Goal: Information Seeking & Learning: Learn about a topic

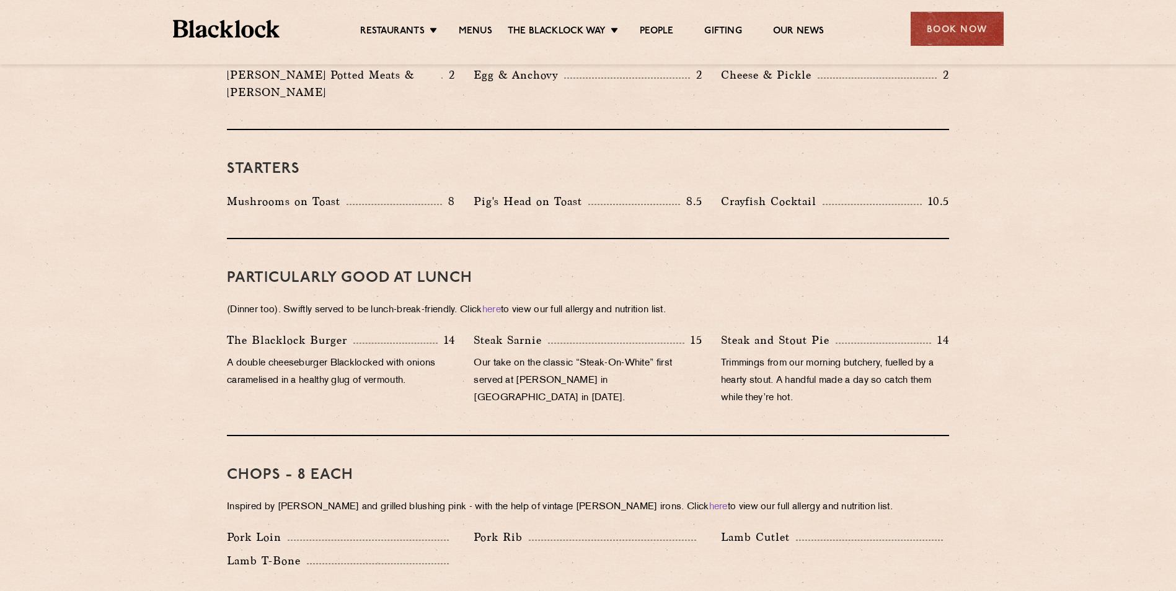
scroll to position [496, 0]
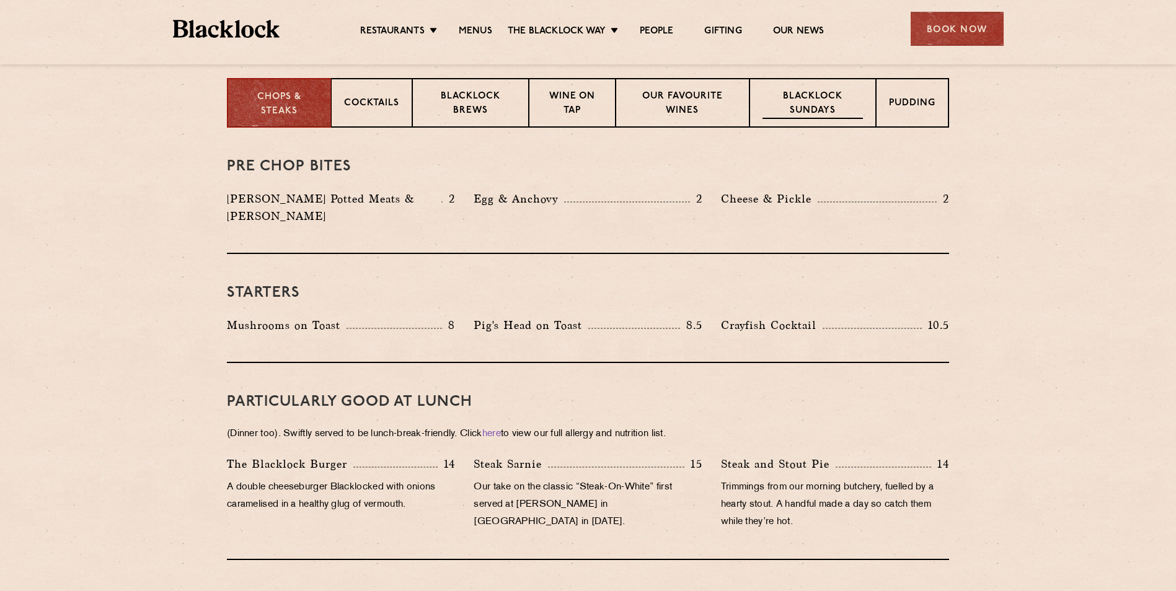
click at [835, 120] on div "Blacklock Sundays" at bounding box center [812, 103] width 126 height 50
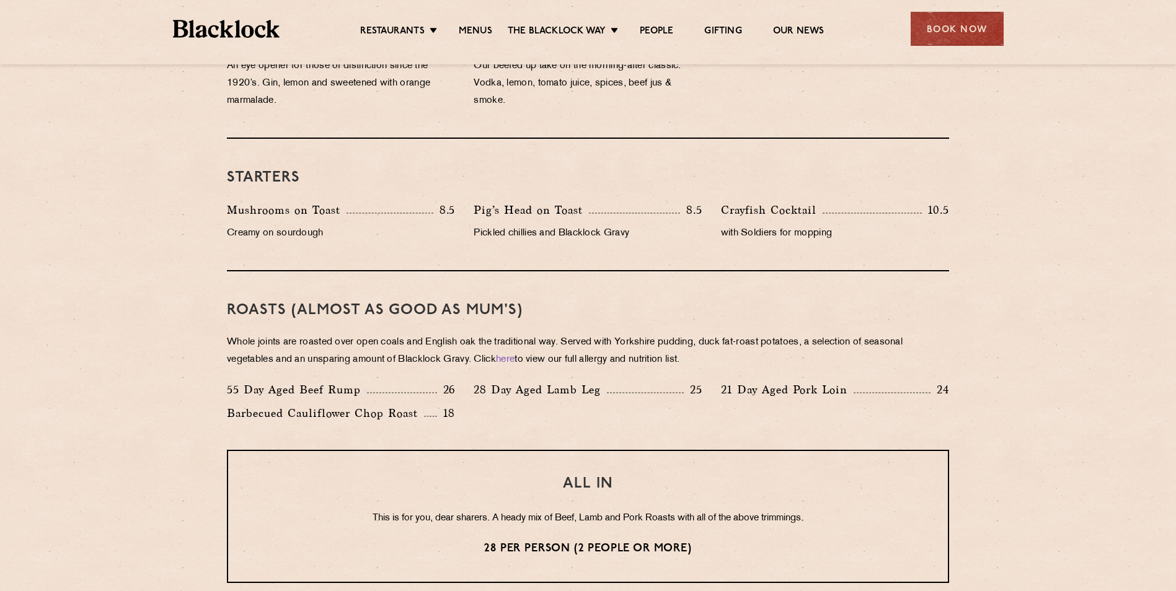
scroll to position [744, 0]
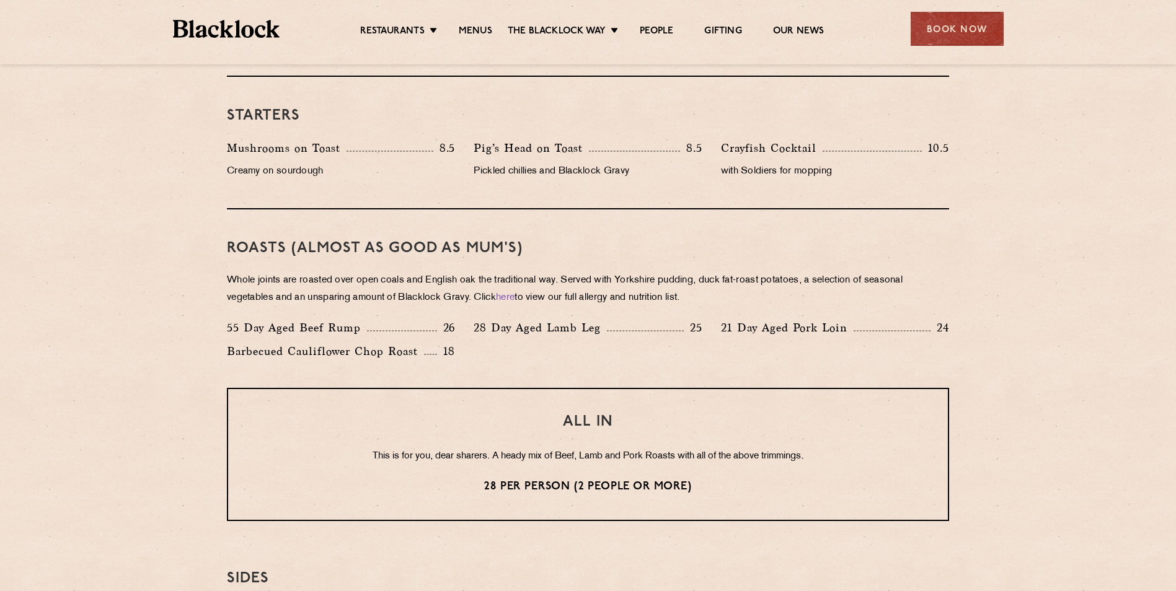
click at [705, 297] on p "Whole joints are roasted over open coals and English oak the traditional way. S…" at bounding box center [588, 289] width 722 height 35
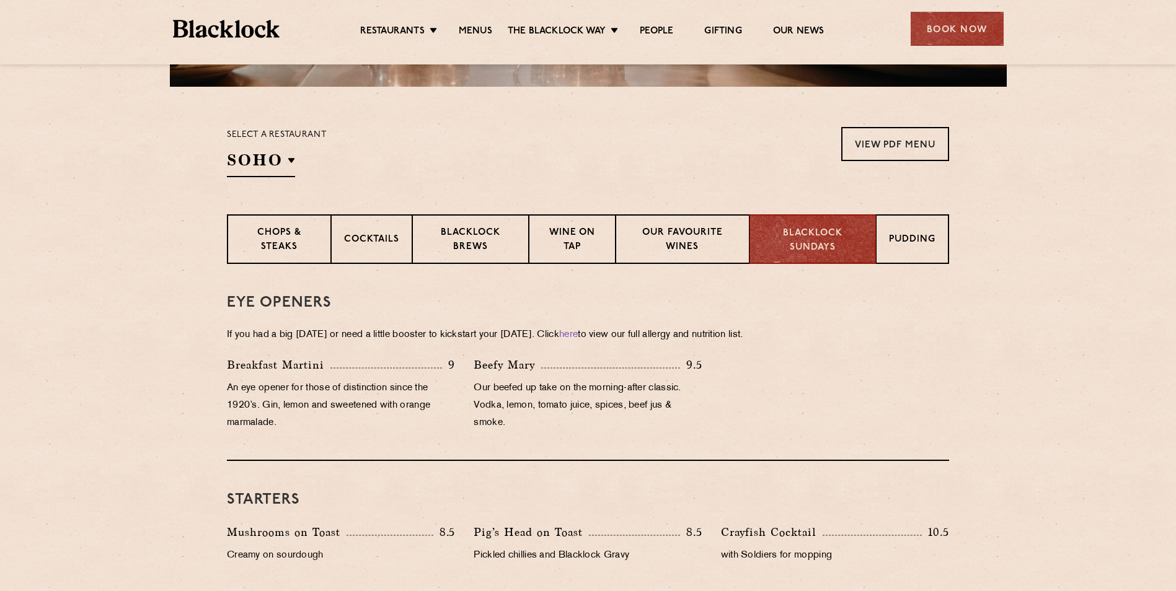
scroll to position [174, 0]
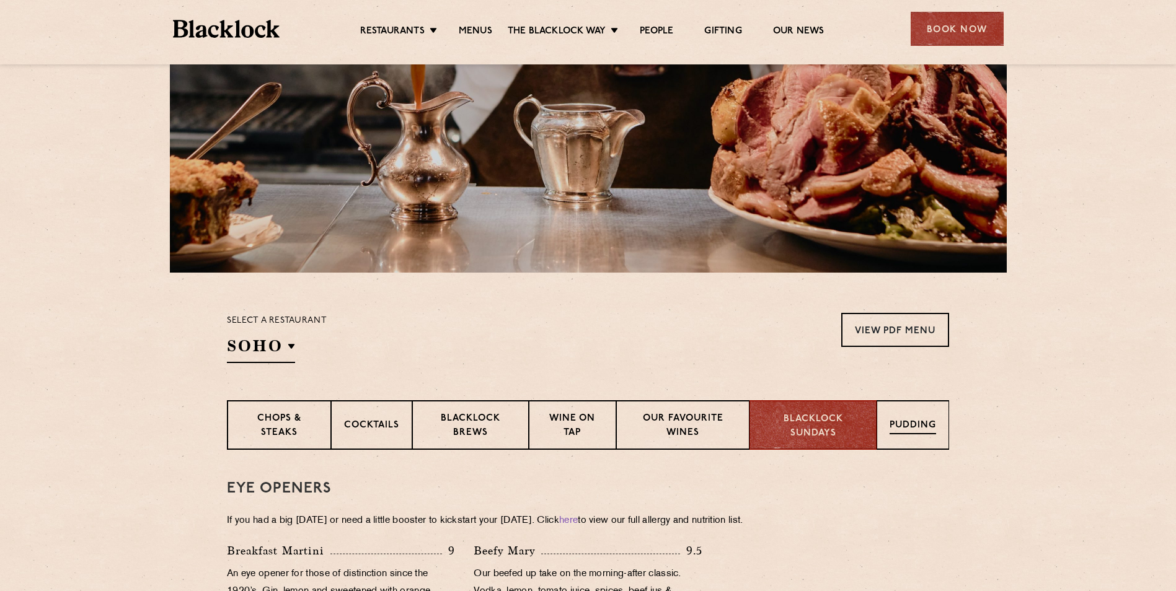
click at [902, 445] on div "Pudding" at bounding box center [912, 425] width 73 height 50
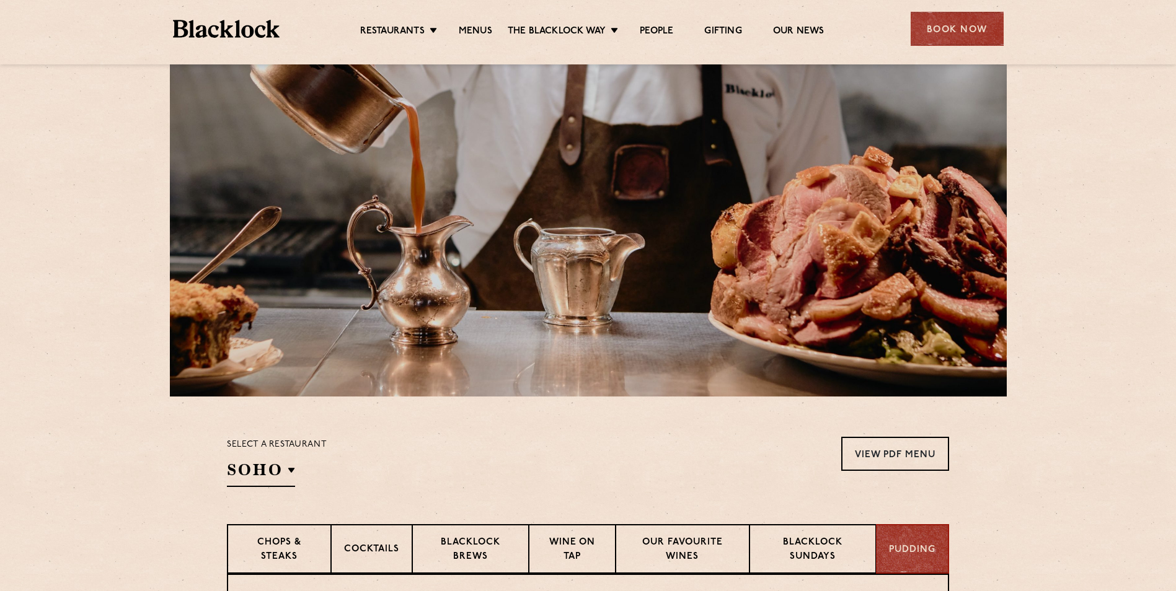
scroll to position [0, 0]
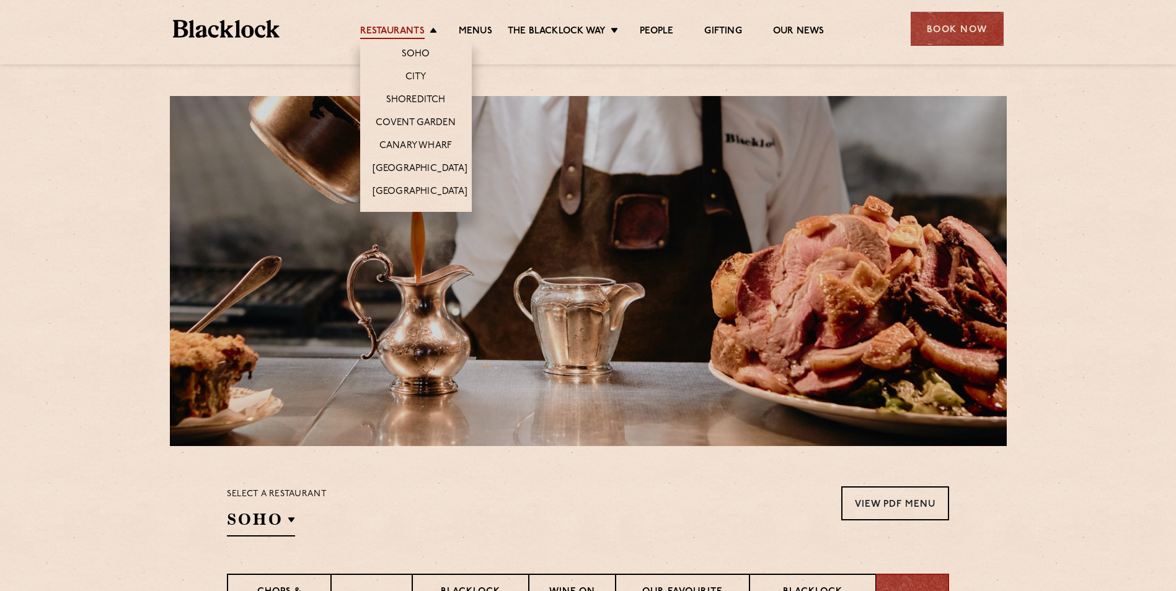
click at [421, 34] on link "Restaurants" at bounding box center [392, 32] width 64 height 14
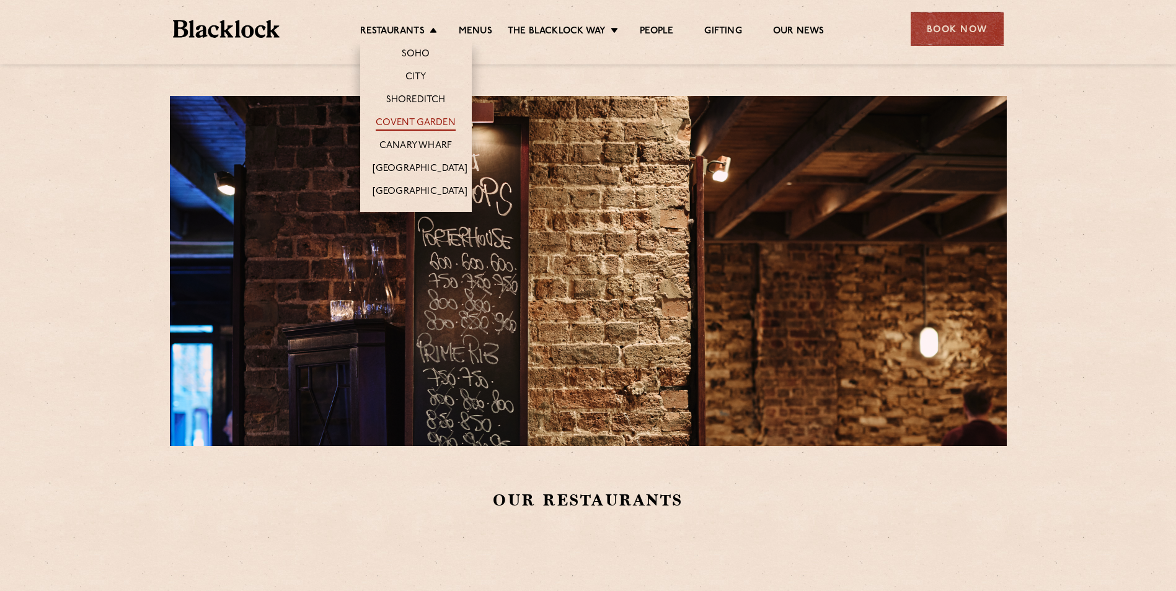
click at [420, 119] on link "Covent Garden" at bounding box center [416, 124] width 80 height 14
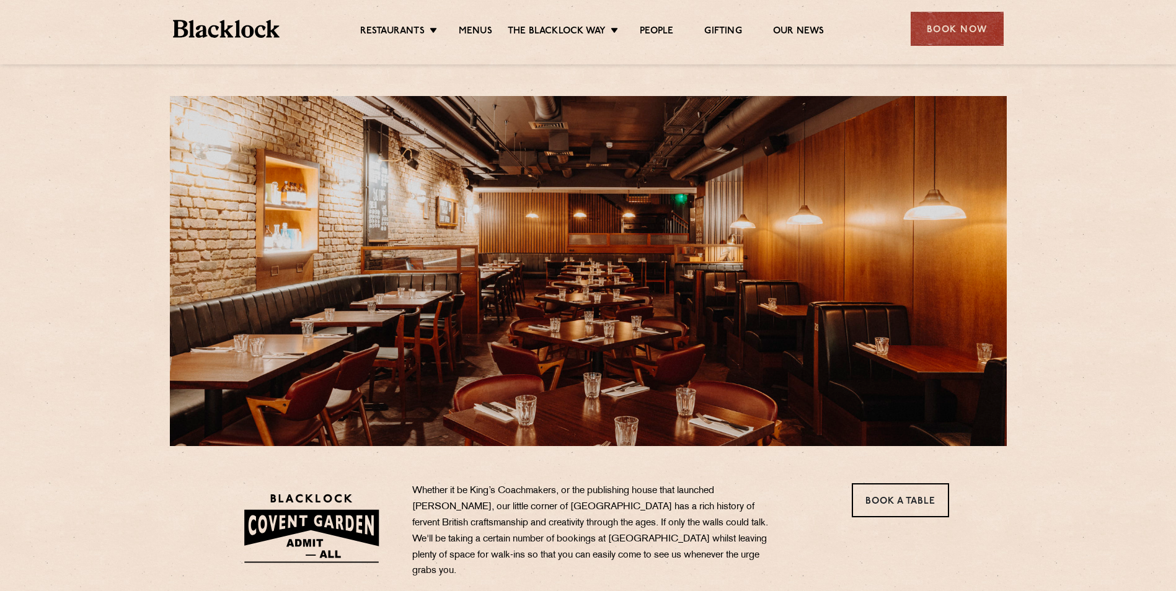
click at [461, 24] on ul "Restaurants Soho City Shoreditch Covent Garden Canary Wharf Manchester Birmingh…" at bounding box center [592, 29] width 624 height 20
click at [461, 27] on link "Menus" at bounding box center [475, 32] width 33 height 14
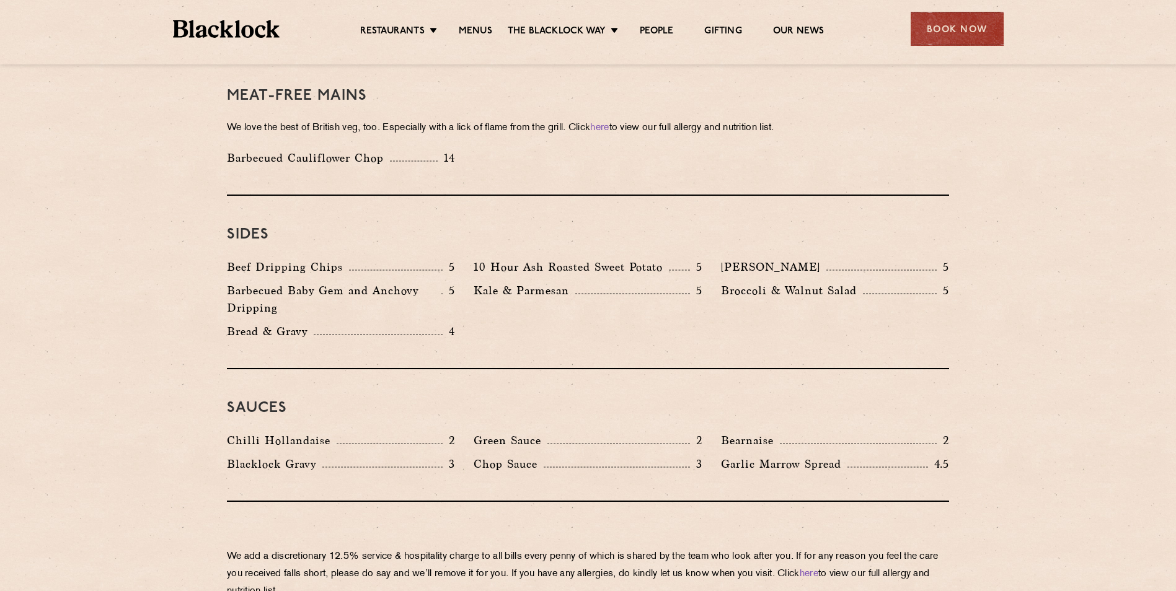
scroll to position [1648, 0]
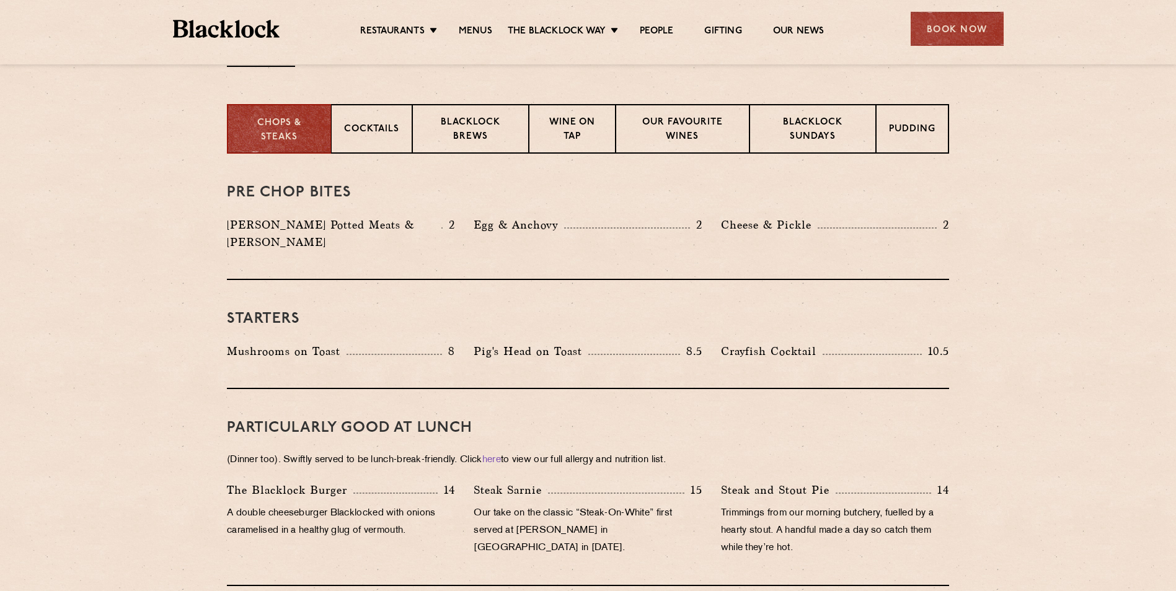
scroll to position [222, 0]
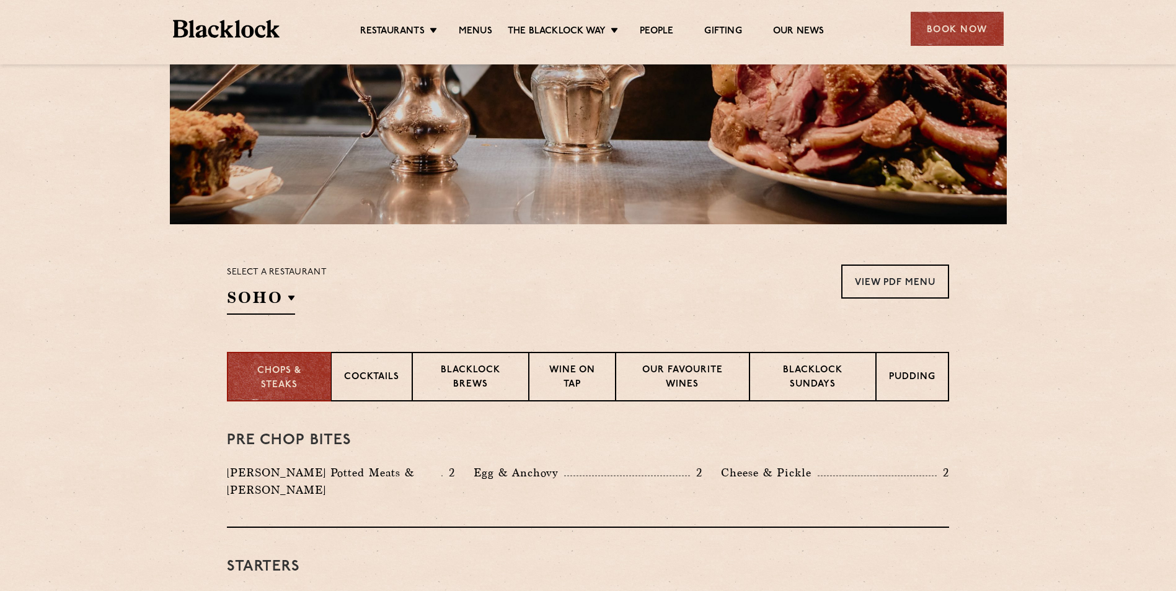
click at [616, 294] on div "Select a restaurant SOHO Soho Birmingham City Shoreditch Covent Garden Canary W…" at bounding box center [588, 290] width 722 height 50
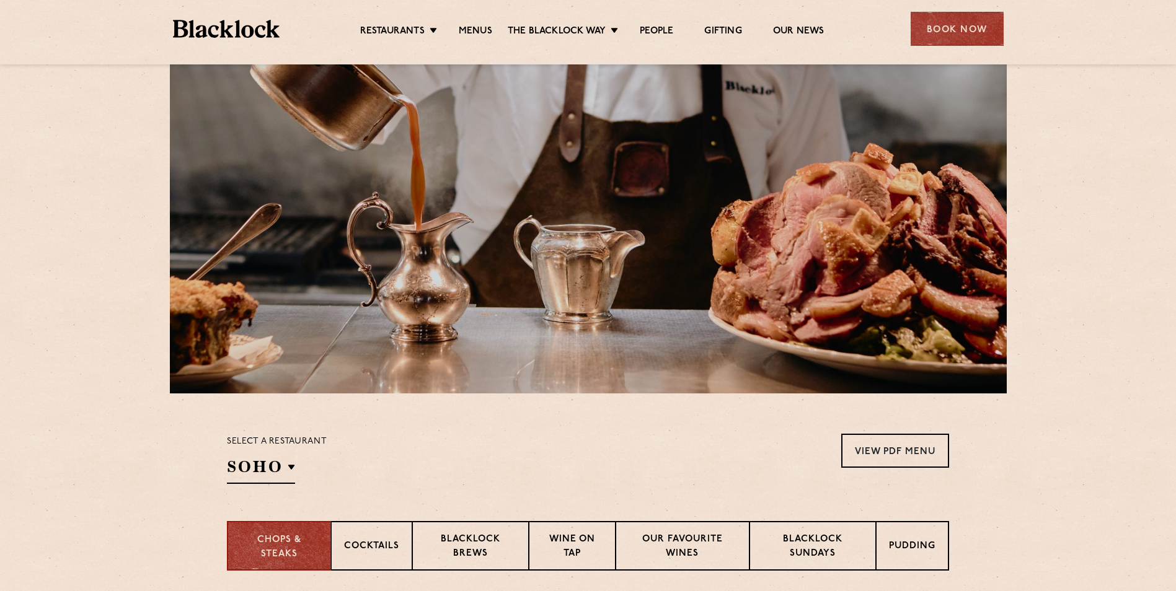
scroll to position [59, 0]
